Goal: Information Seeking & Learning: Learn about a topic

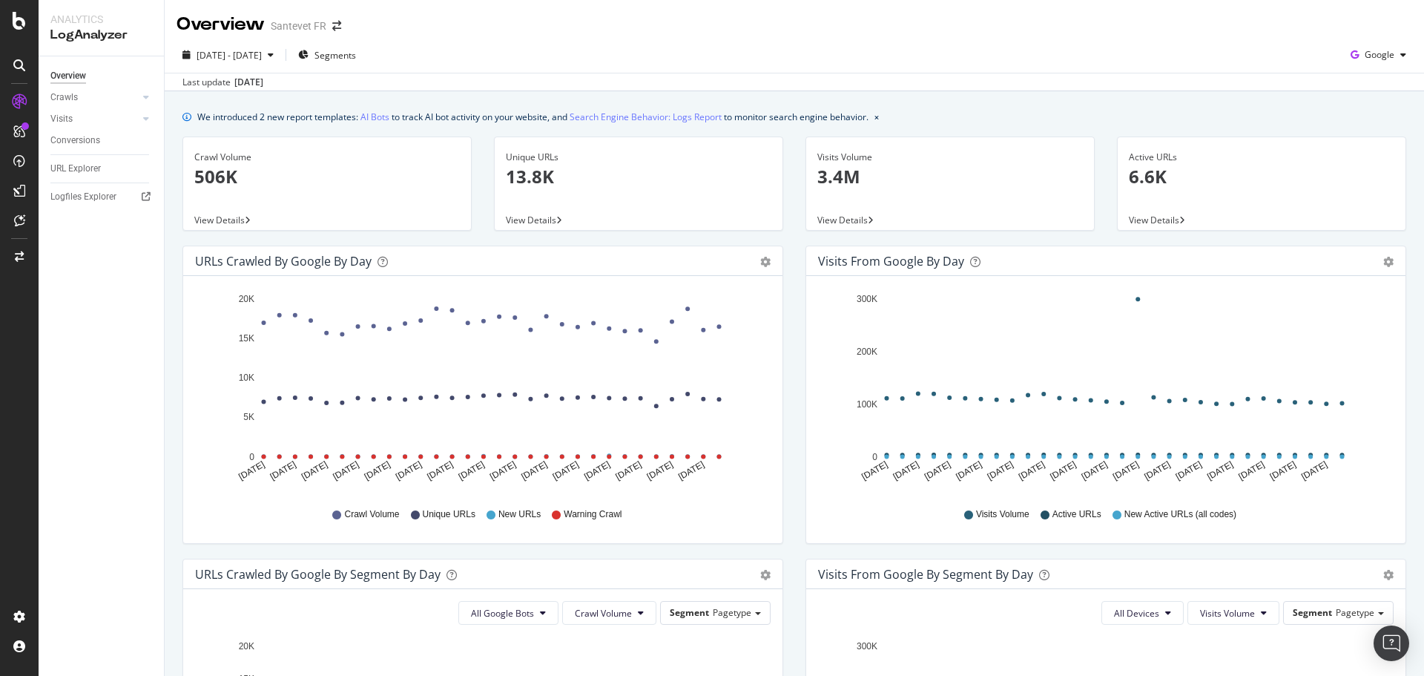
scroll to position [223, 0]
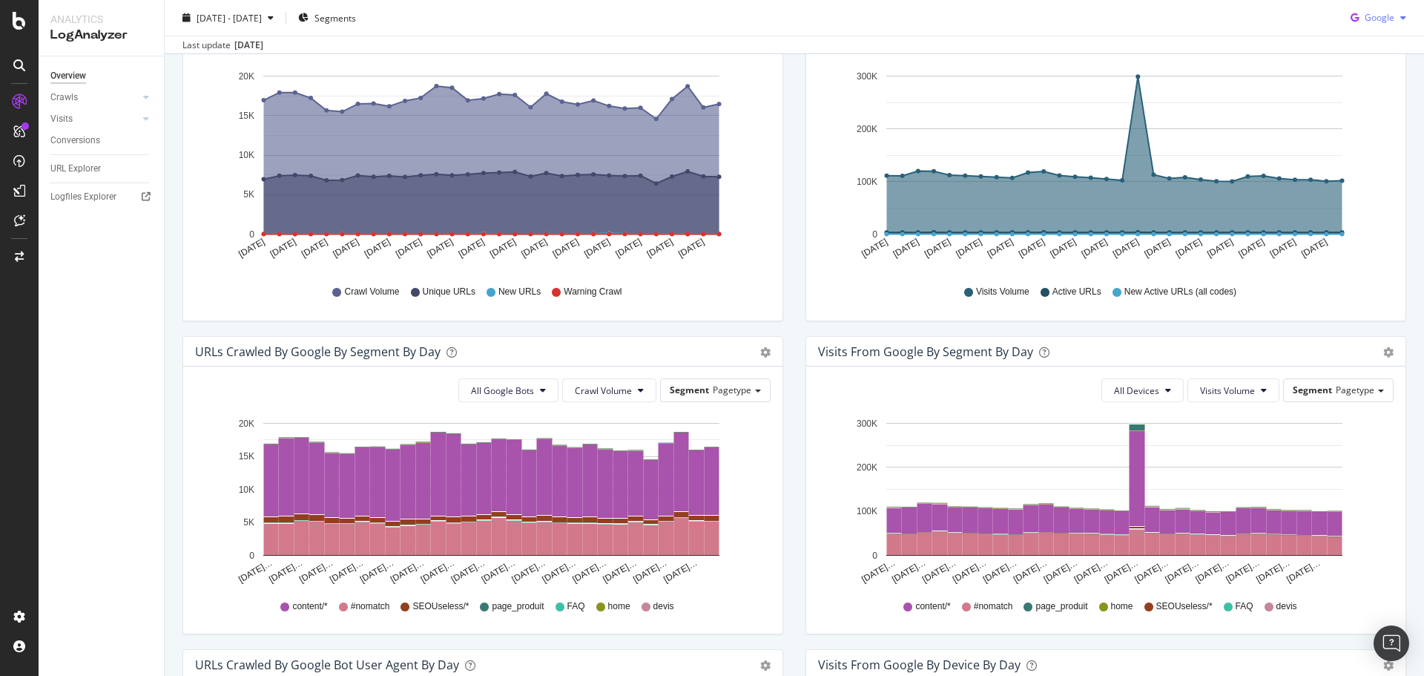
click at [1395, 14] on div "button" at bounding box center [1404, 17] width 18 height 9
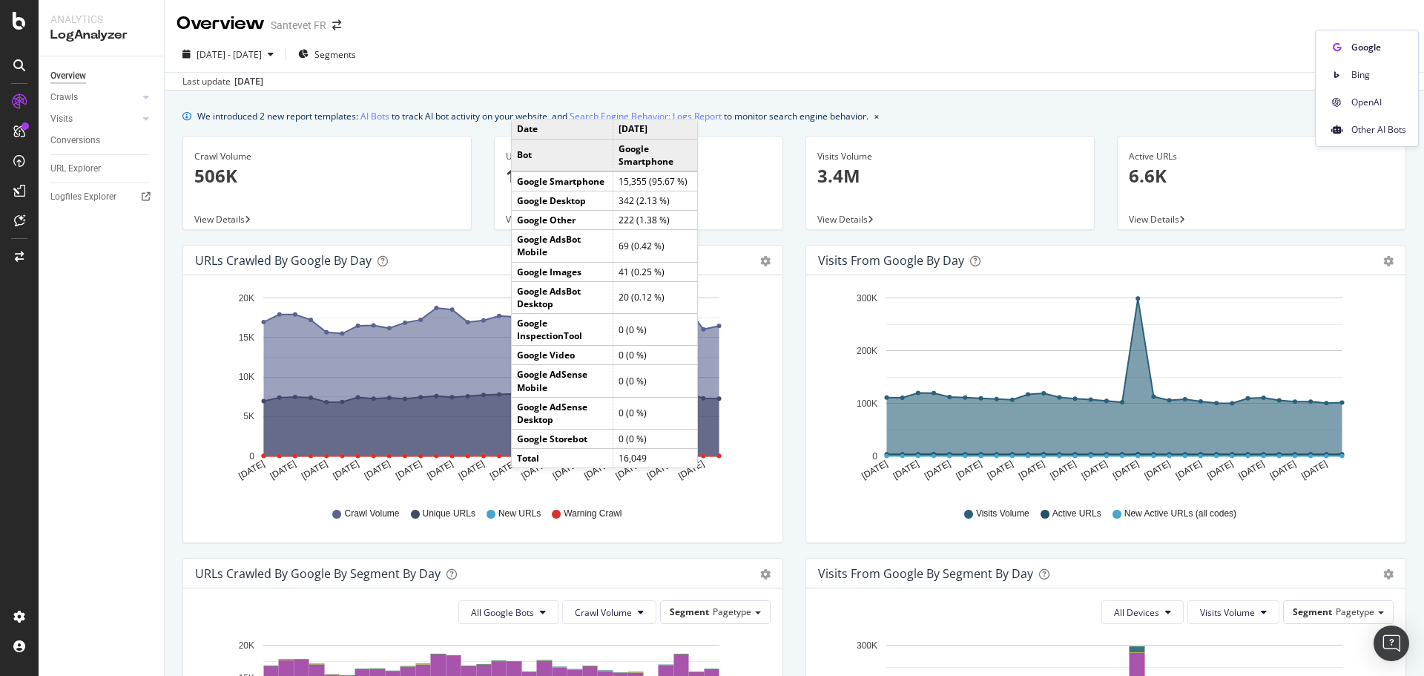
scroll to position [0, 0]
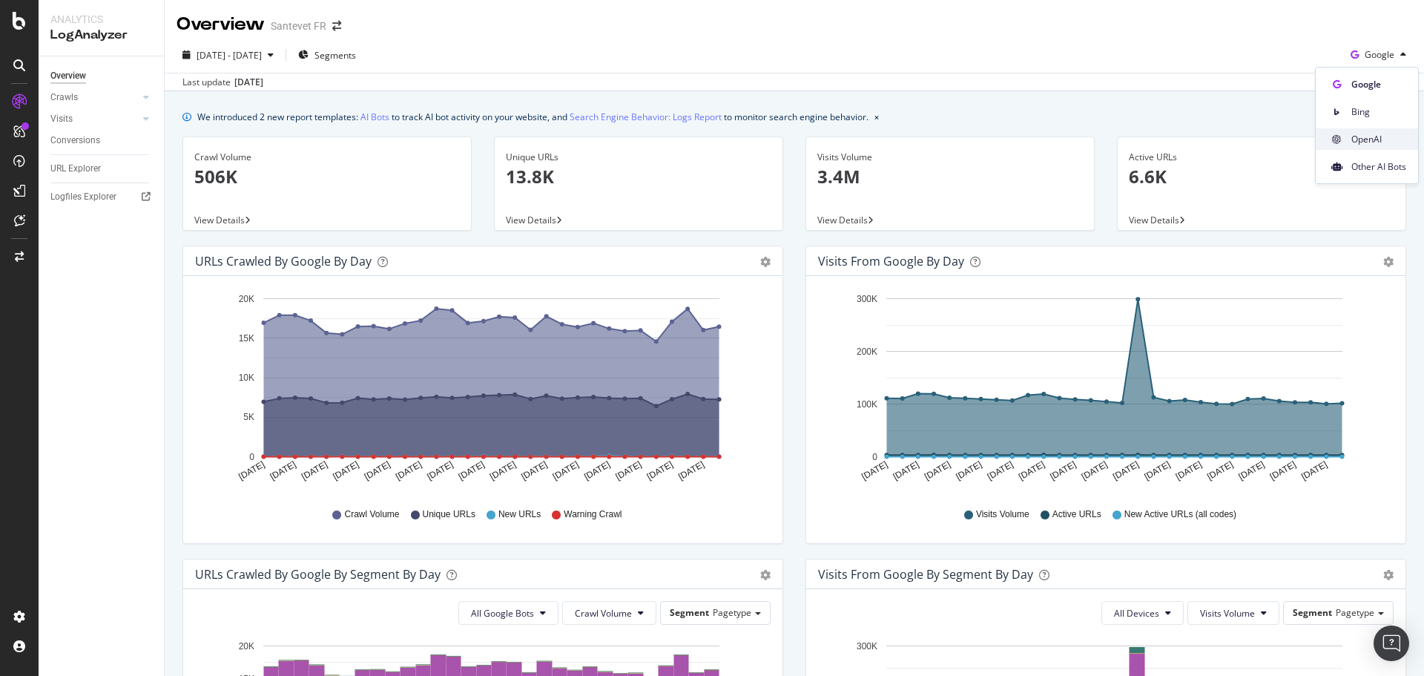
click at [1356, 144] on span "OpenAI" at bounding box center [1379, 139] width 55 height 13
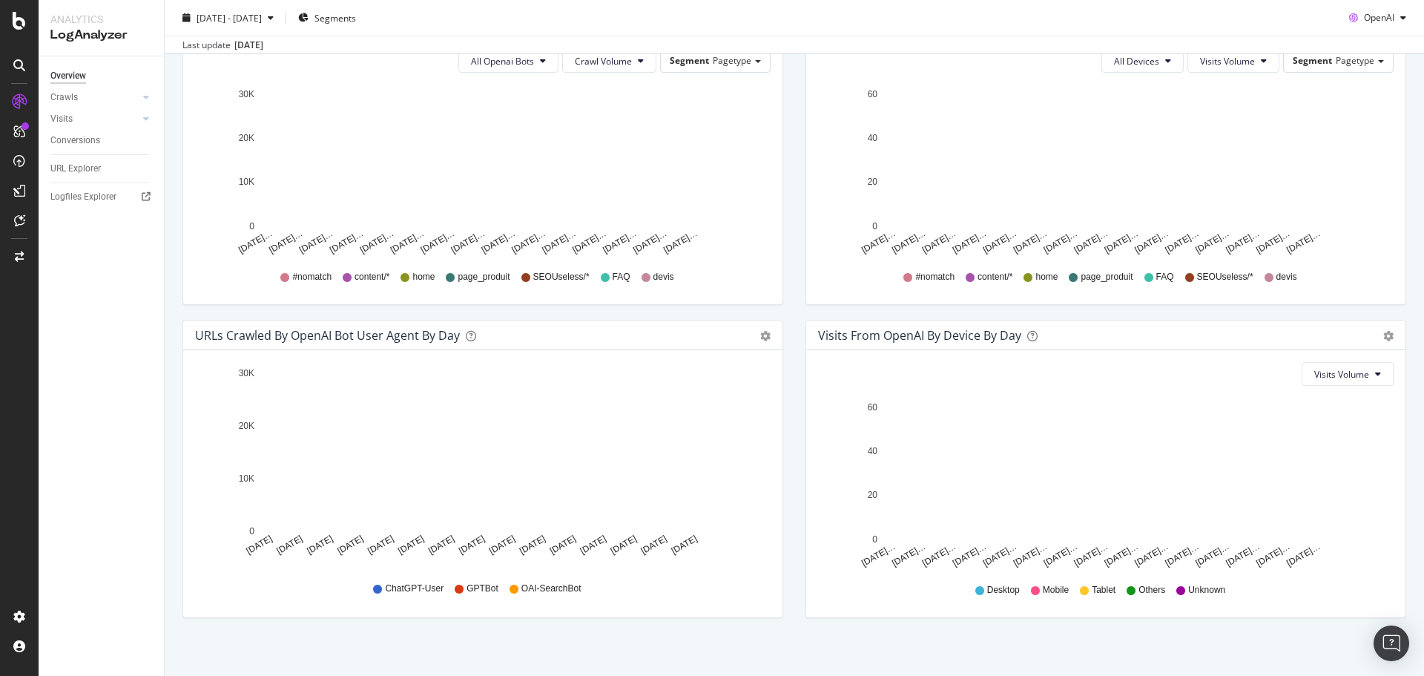
scroll to position [561, 0]
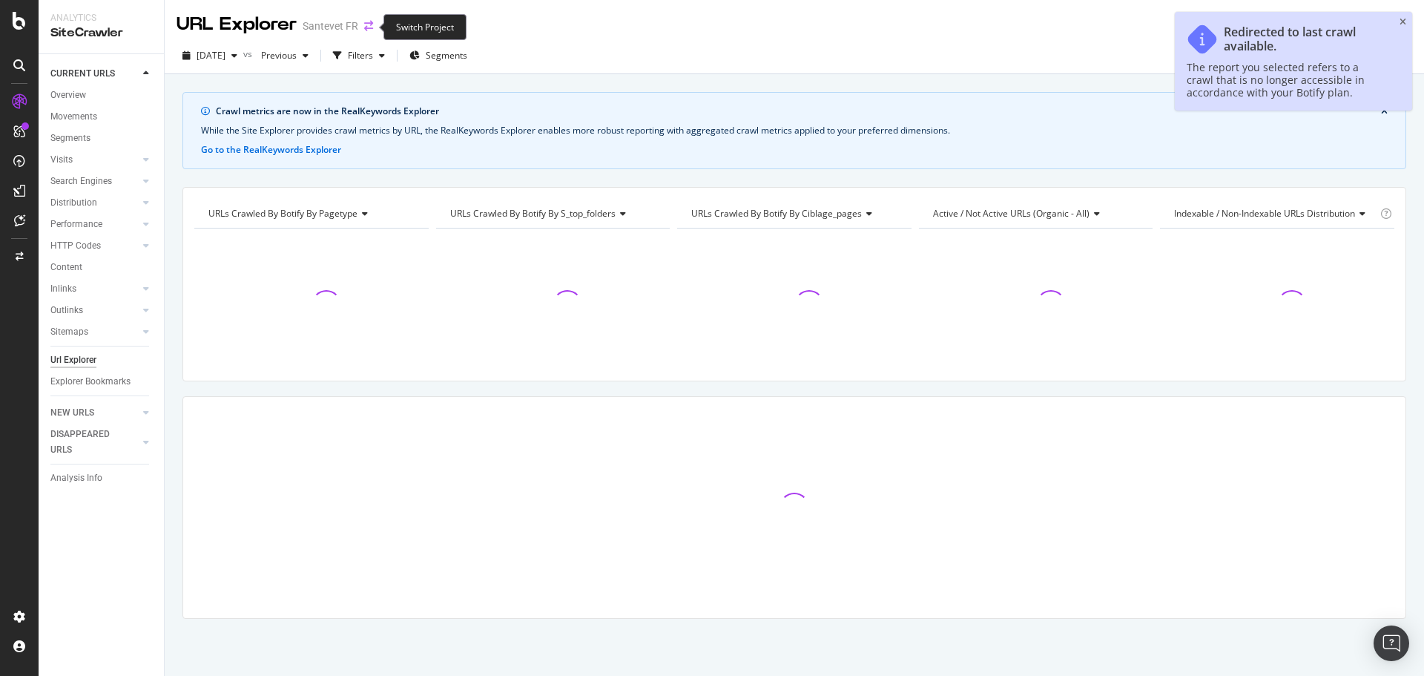
click at [368, 27] on icon "arrow-right-arrow-left" at bounding box center [368, 26] width 9 height 10
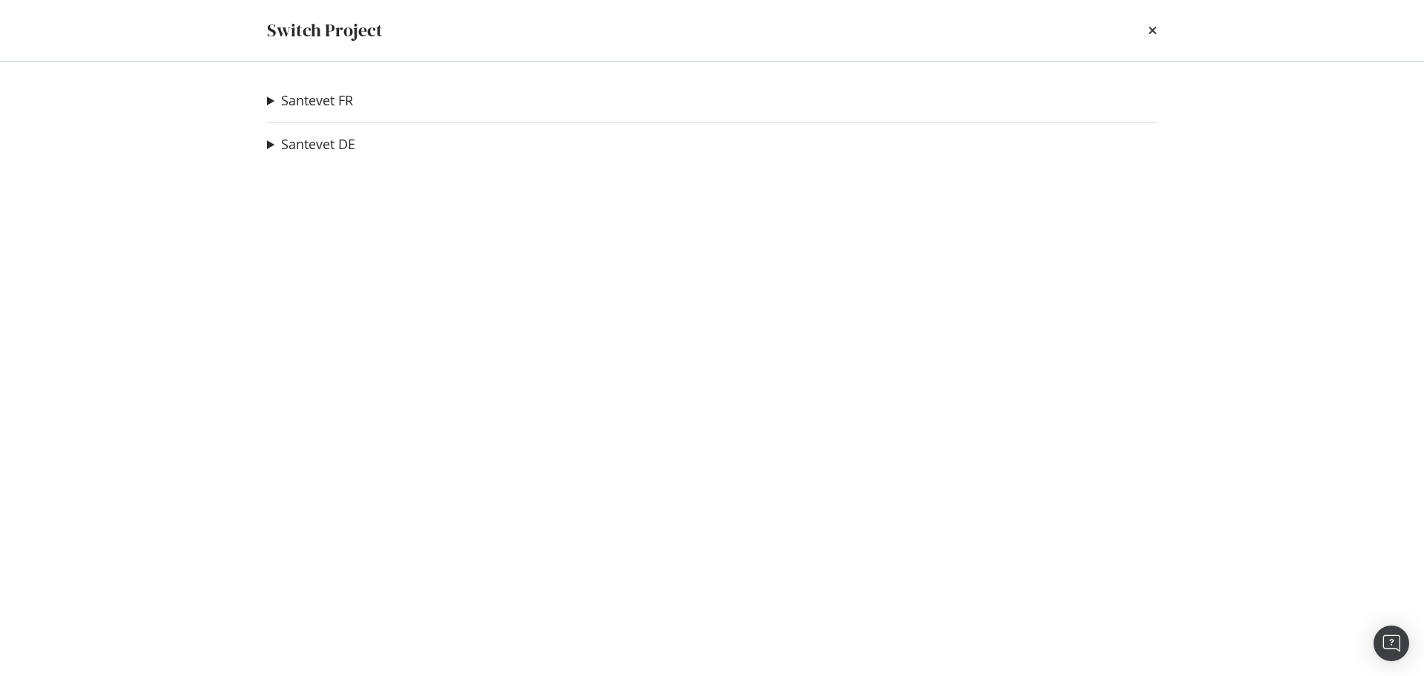
click at [273, 99] on summary "Santevet FR" at bounding box center [310, 100] width 86 height 19
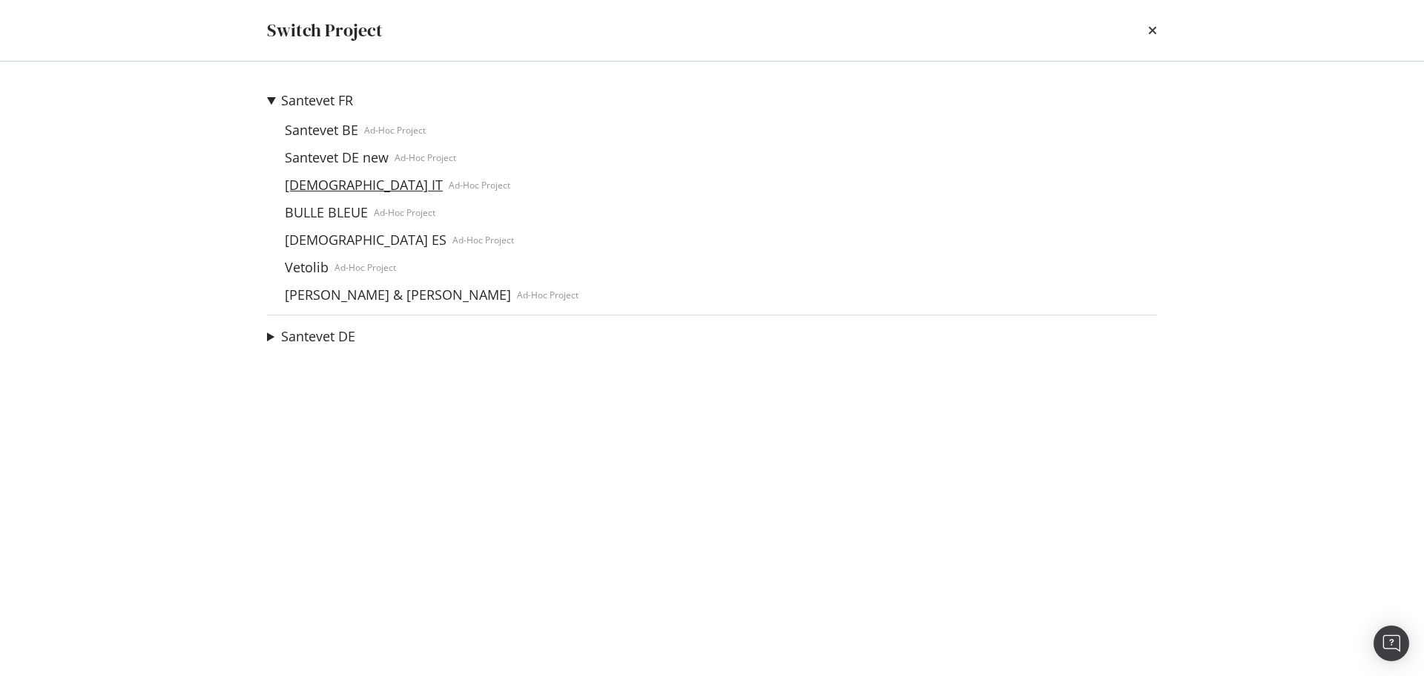
click at [315, 187] on link "[DEMOGRAPHIC_DATA] IT" at bounding box center [364, 185] width 170 height 16
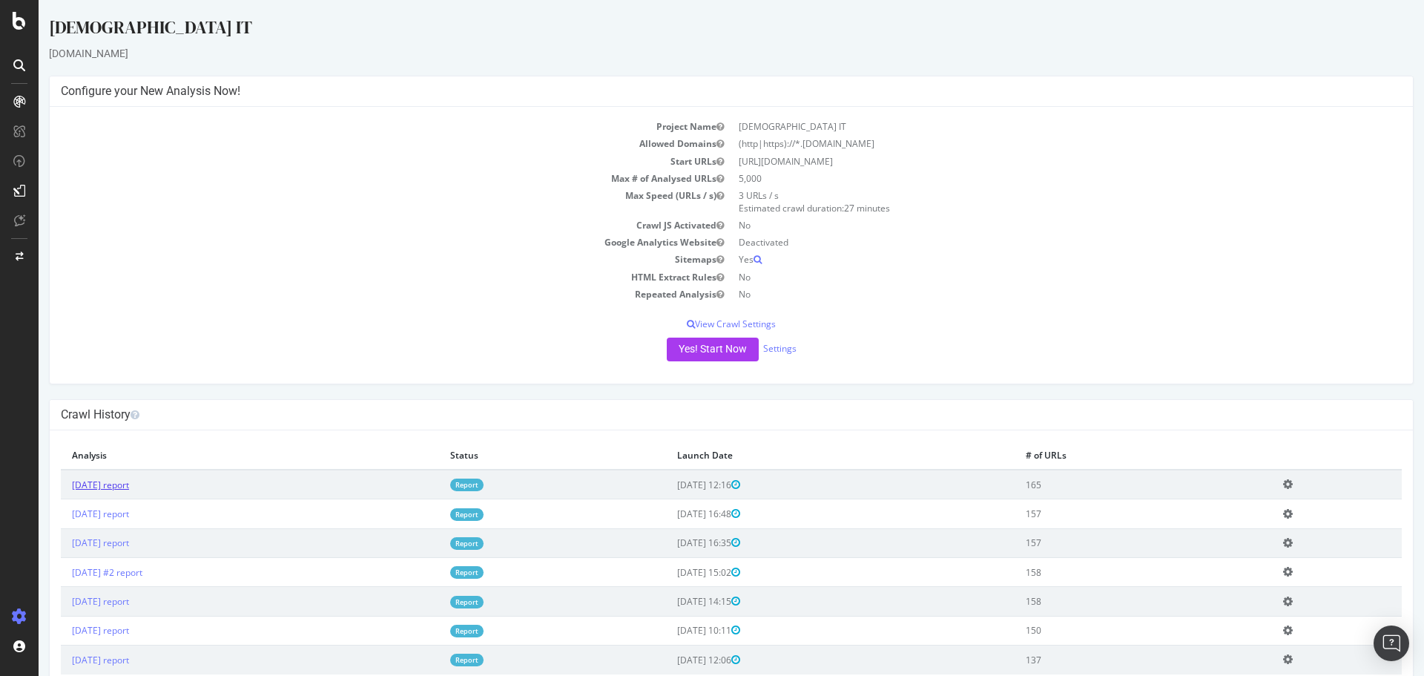
click at [129, 484] on link "[DATE] report" at bounding box center [100, 485] width 57 height 13
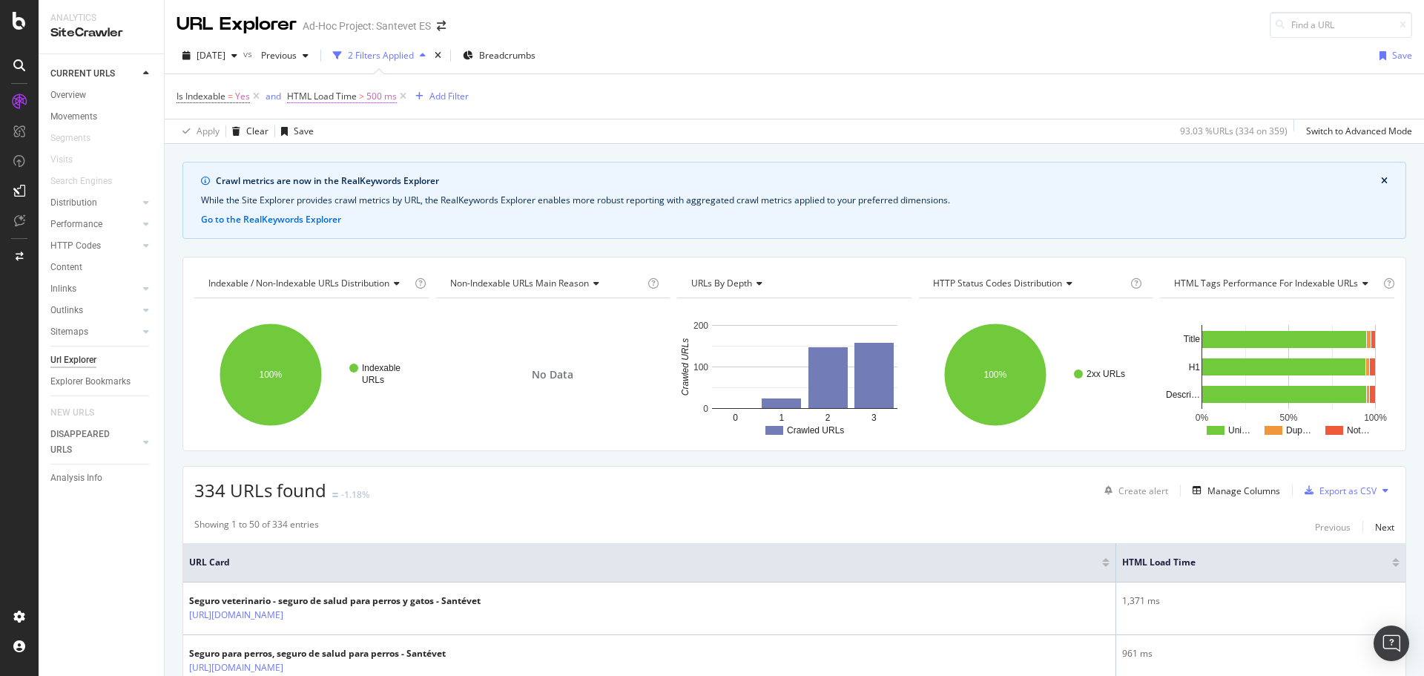
click at [345, 99] on span "HTML Load Time" at bounding box center [322, 96] width 70 height 13
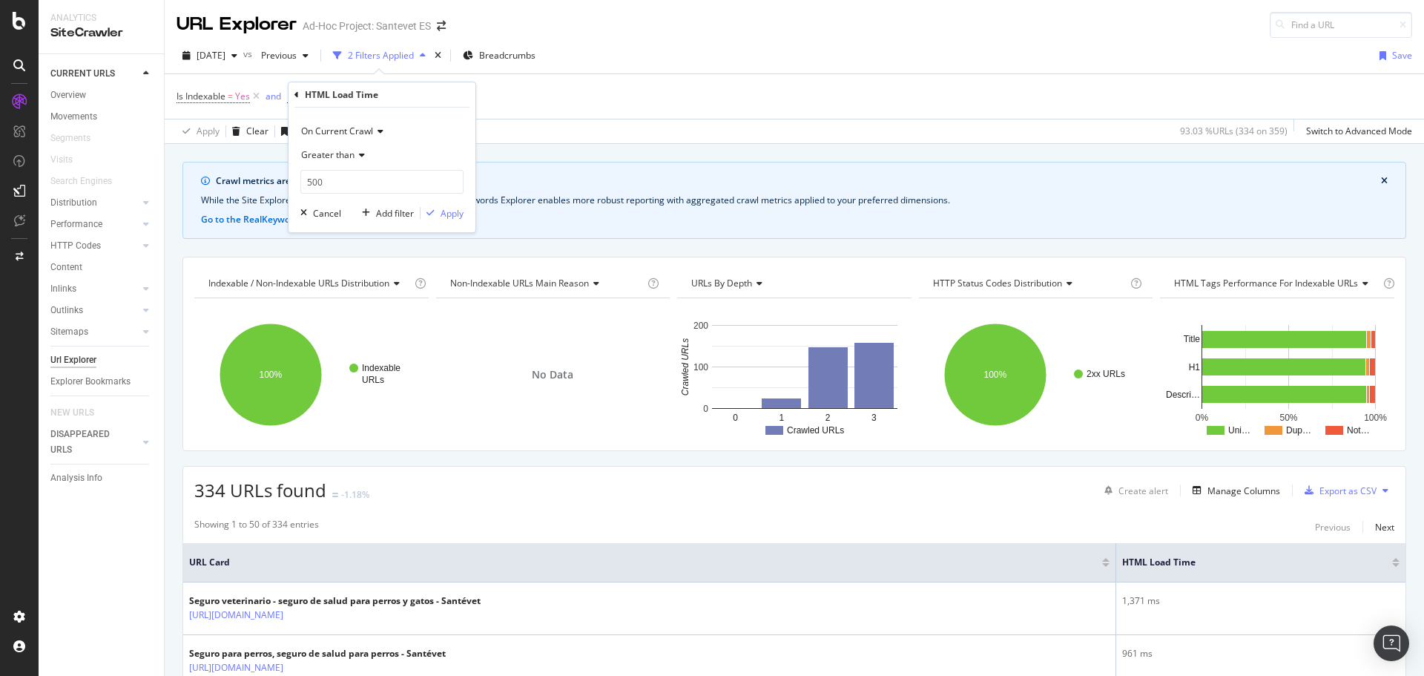
click at [362, 157] on icon at bounding box center [360, 155] width 10 height 9
click at [355, 223] on div "Less than" at bounding box center [383, 223] width 159 height 19
click at [447, 217] on div "Apply" at bounding box center [452, 213] width 23 height 13
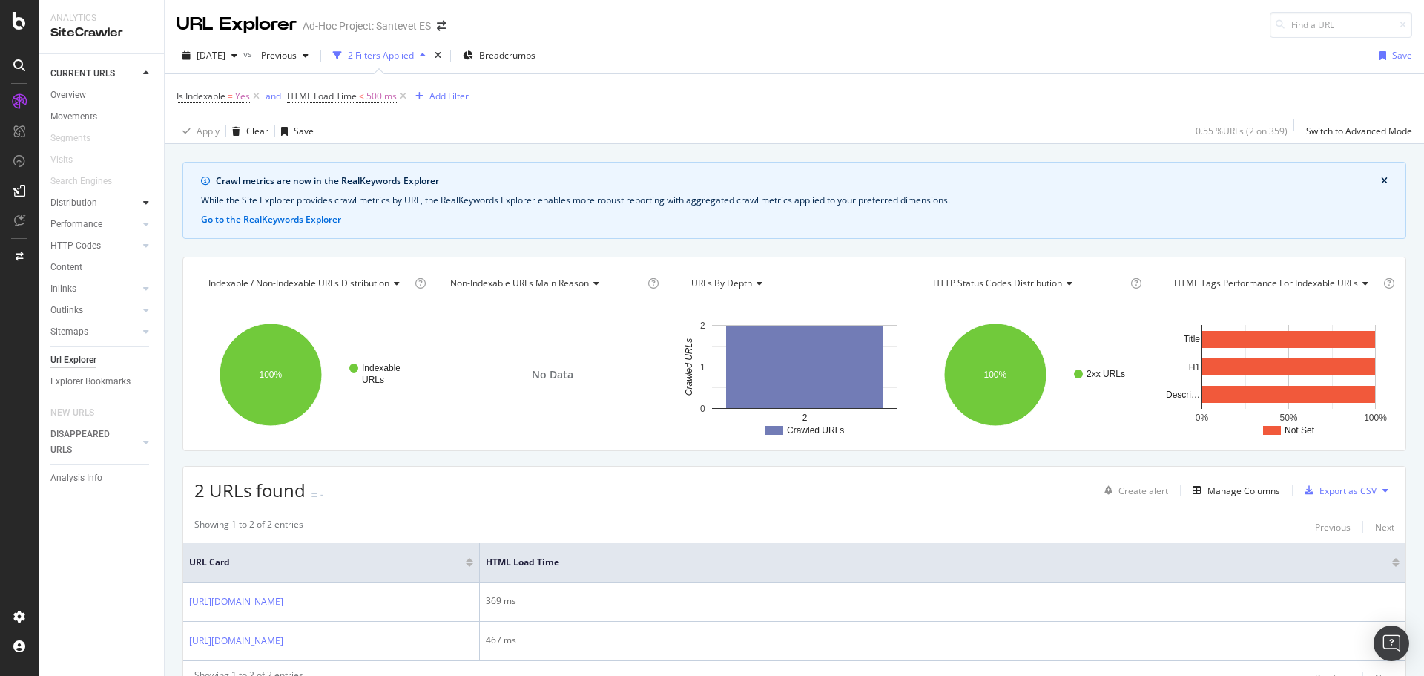
click at [145, 206] on icon at bounding box center [146, 202] width 6 height 9
click at [95, 294] on div "Performance" at bounding box center [76, 289] width 52 height 16
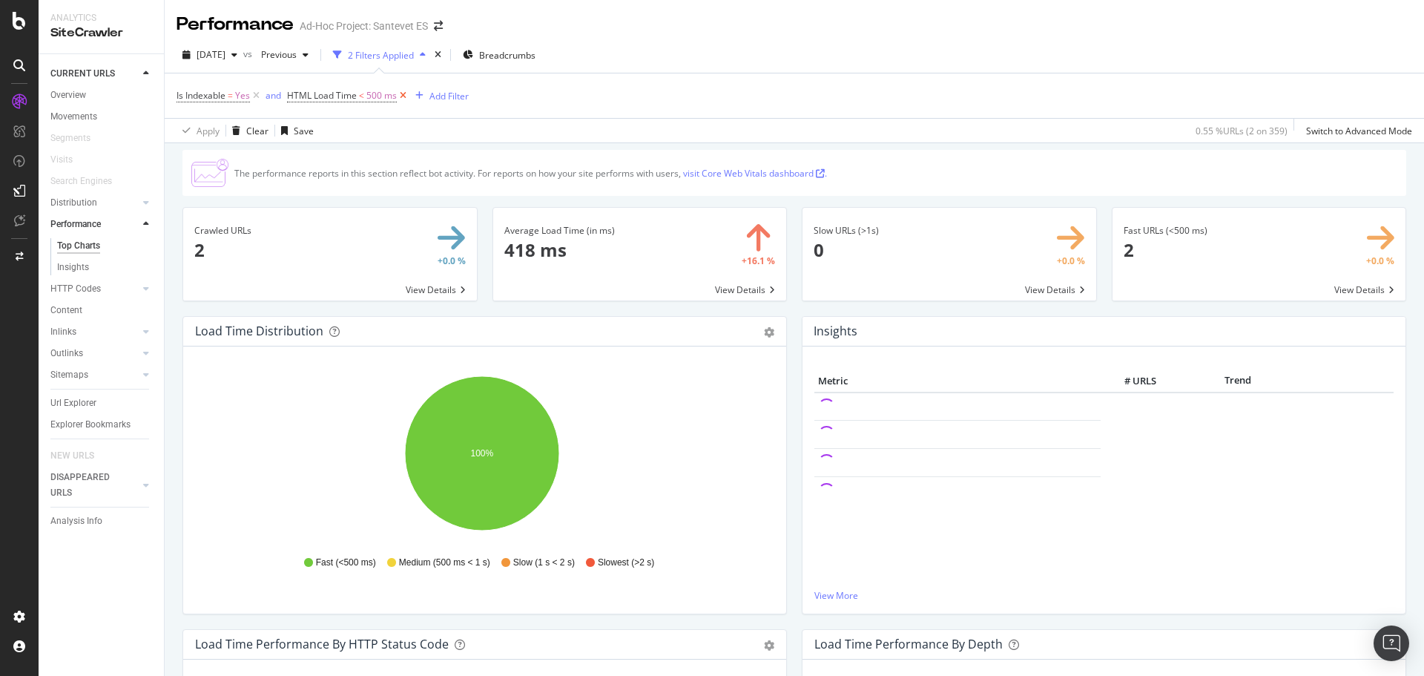
click at [402, 96] on icon at bounding box center [403, 95] width 13 height 15
